Goal: Information Seeking & Learning: Learn about a topic

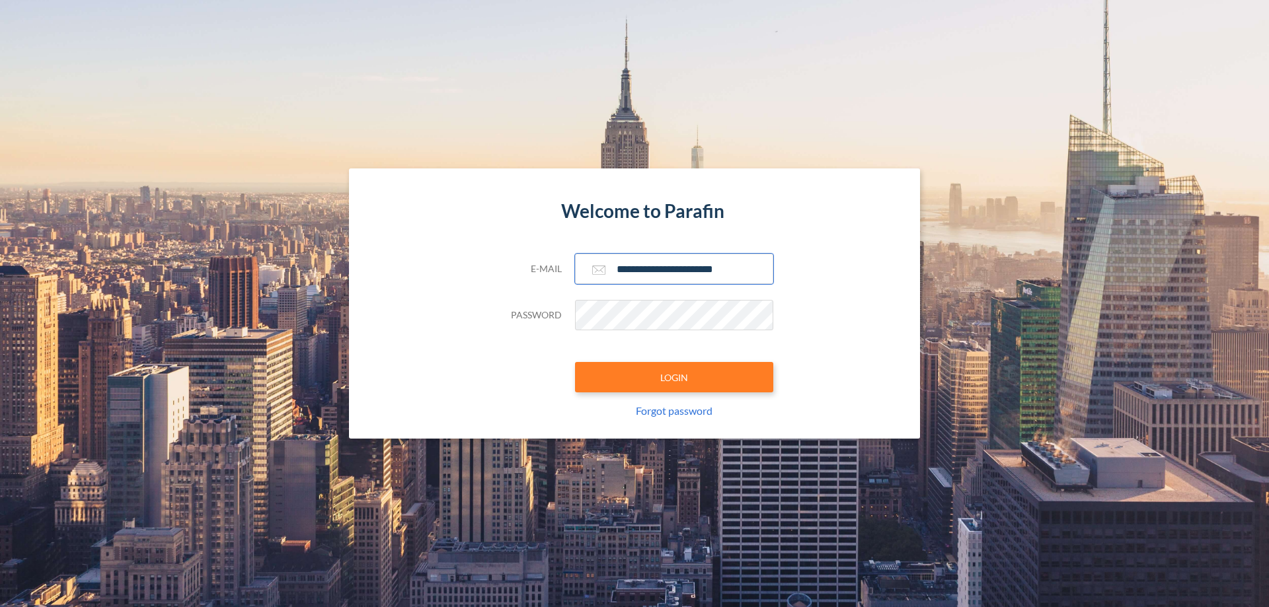
type input "**********"
click at [674, 377] on button "LOGIN" at bounding box center [674, 377] width 198 height 30
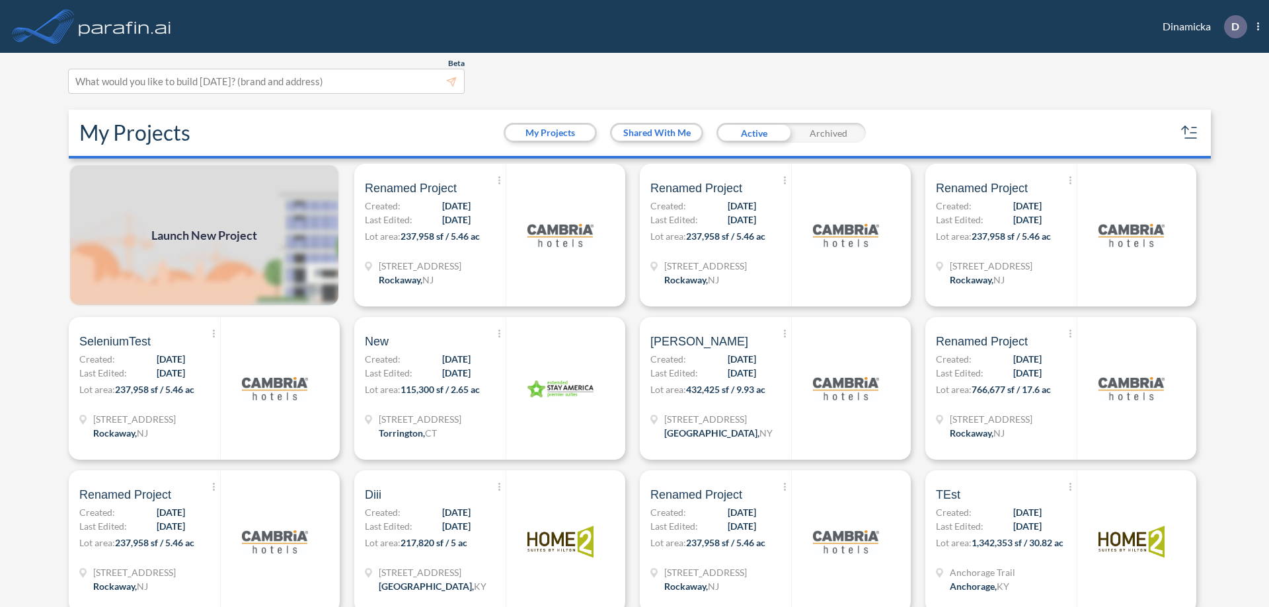
scroll to position [3, 0]
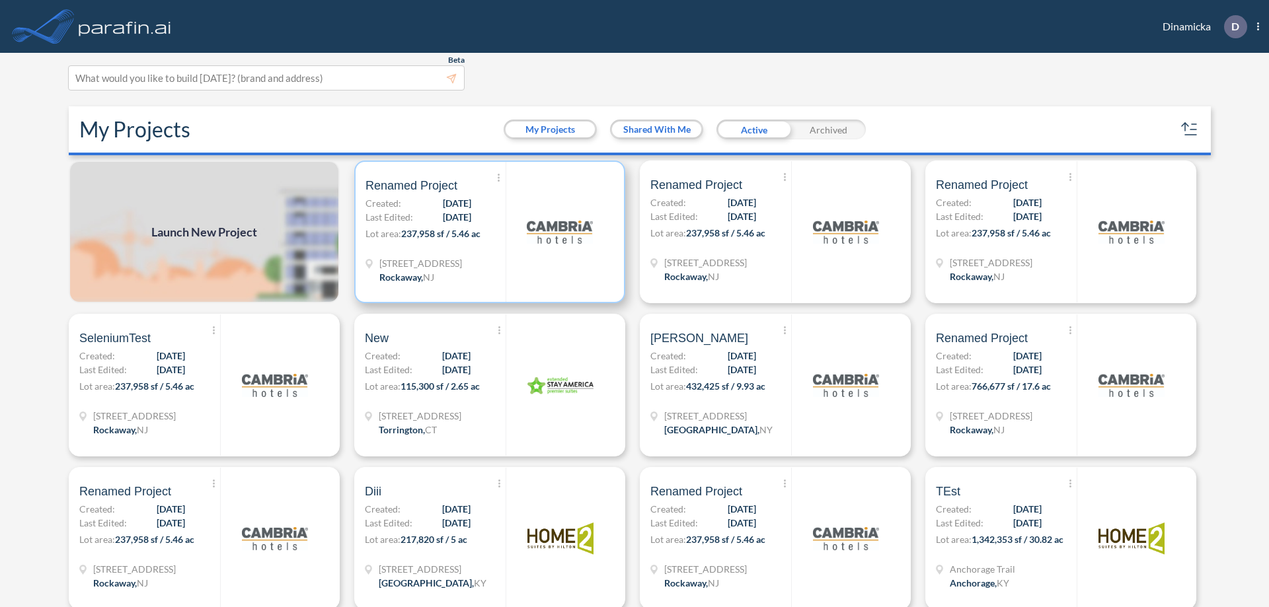
click at [487, 232] on p "Lot area: 237,958 sf / 5.46 ac" at bounding box center [435, 236] width 140 height 19
